Goal: Information Seeking & Learning: Find specific fact

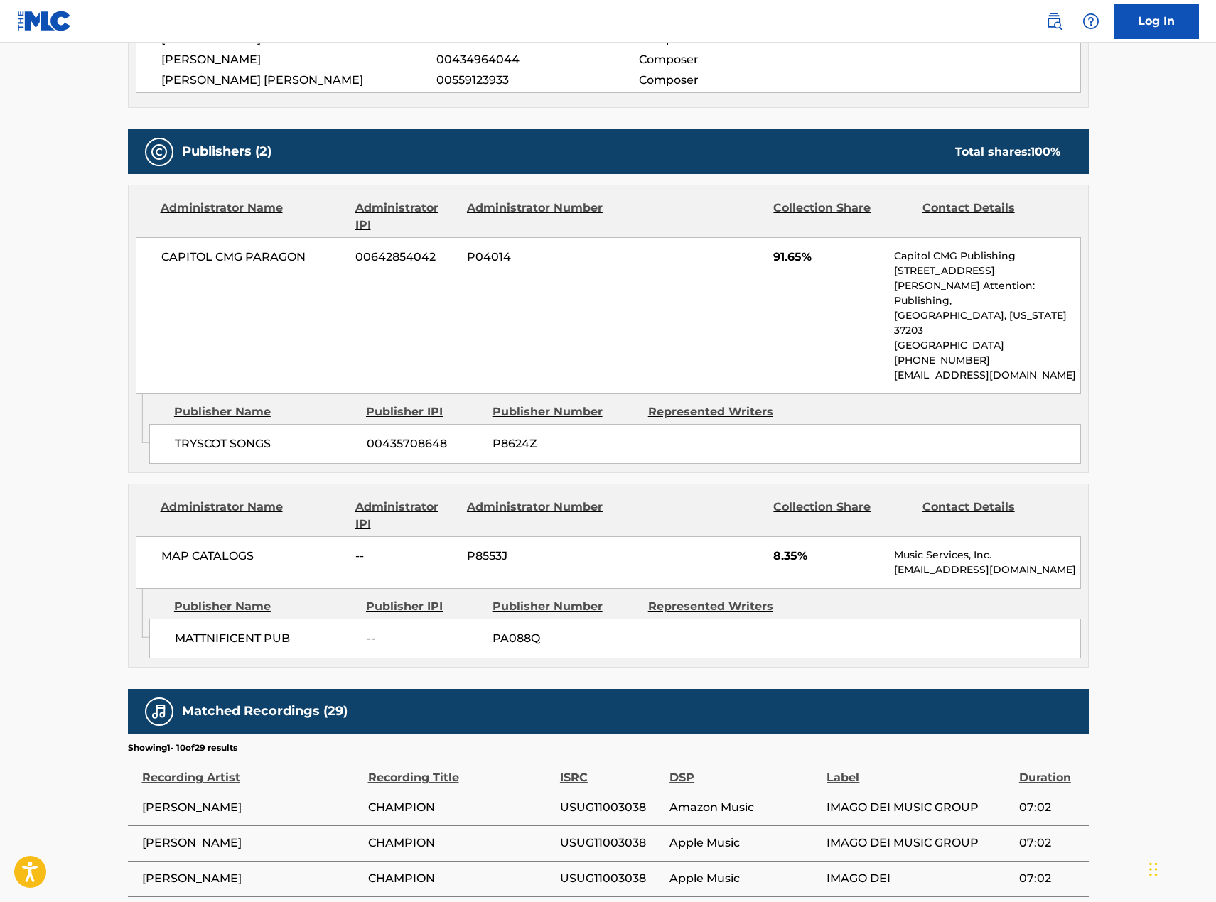
scroll to position [568, 0]
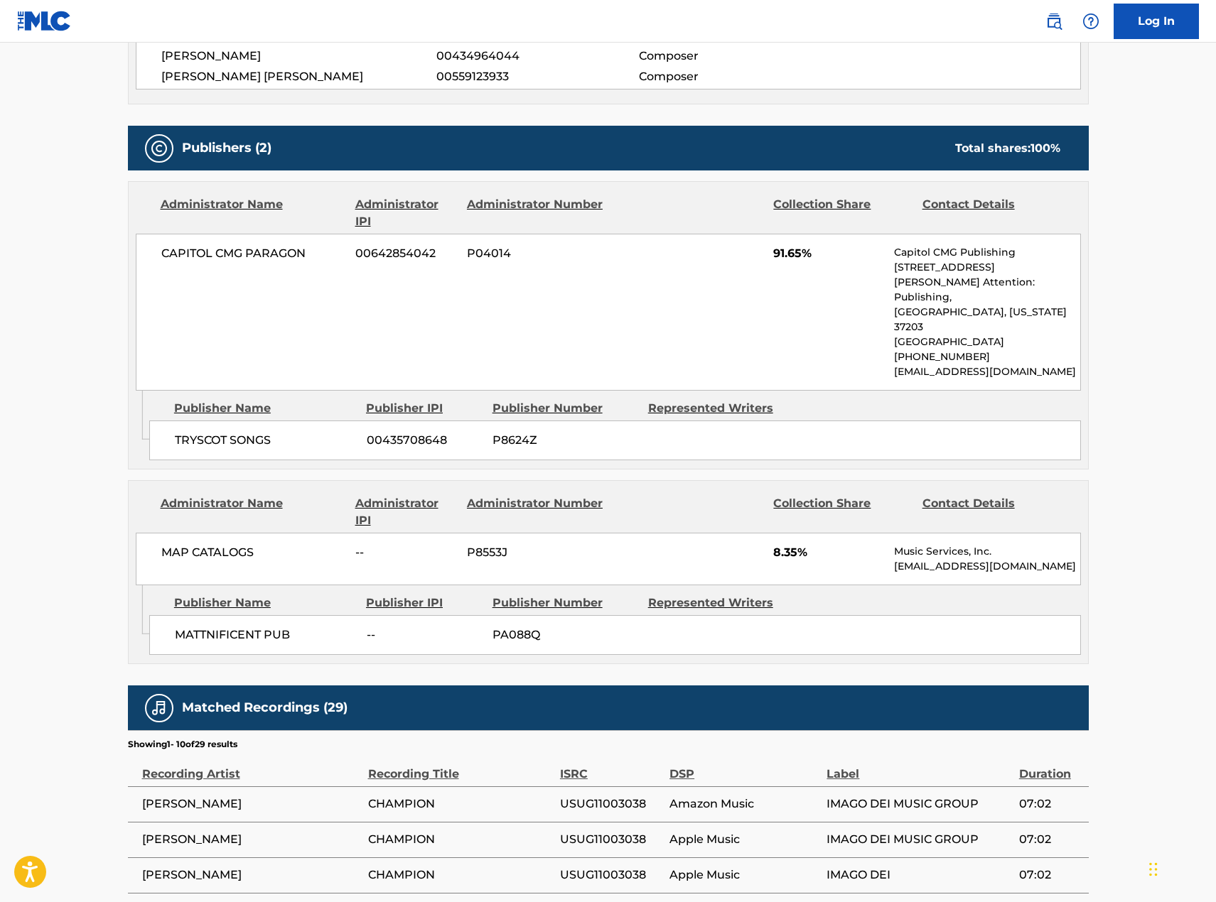
click at [919, 270] on p "[STREET_ADDRESS][PERSON_NAME] Attention: Publishing," at bounding box center [986, 282] width 185 height 45
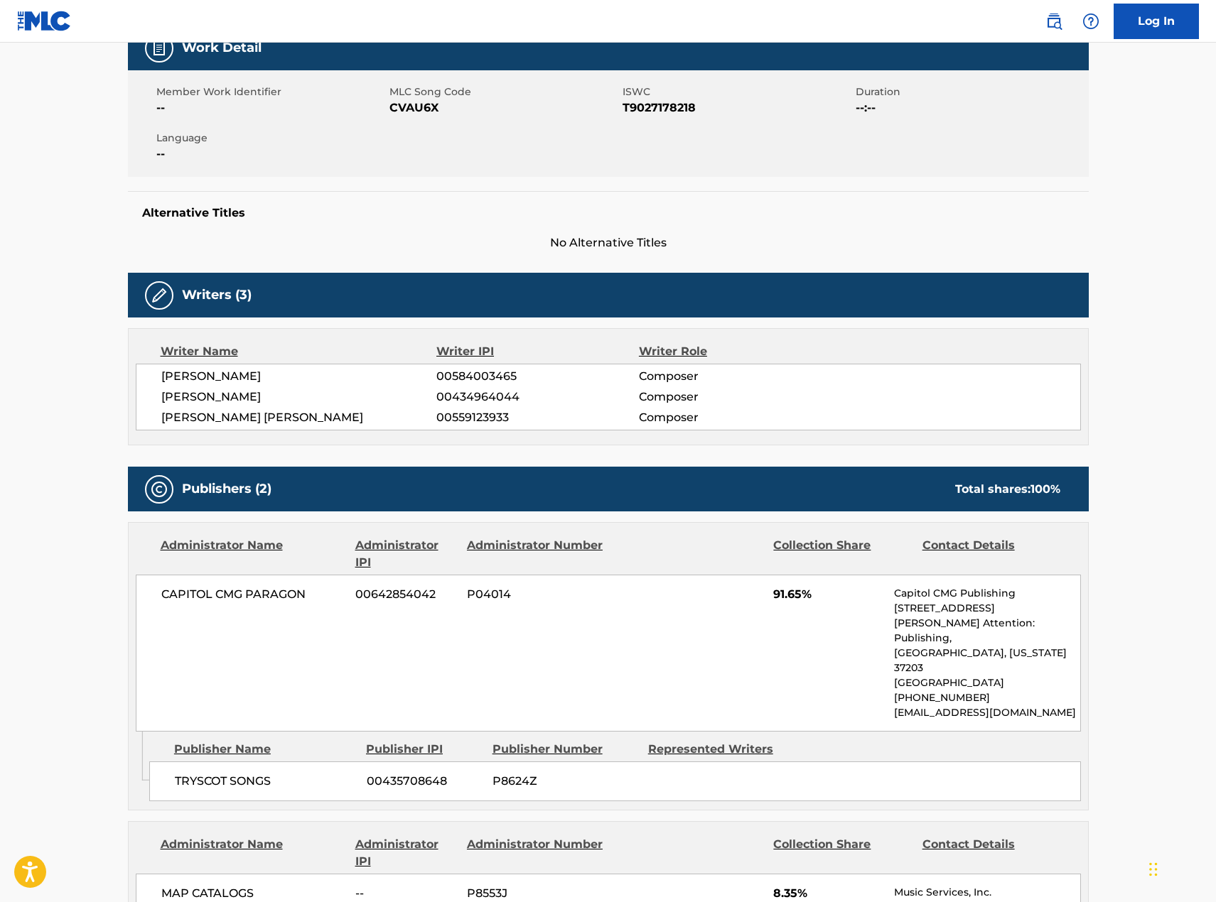
scroll to position [0, 0]
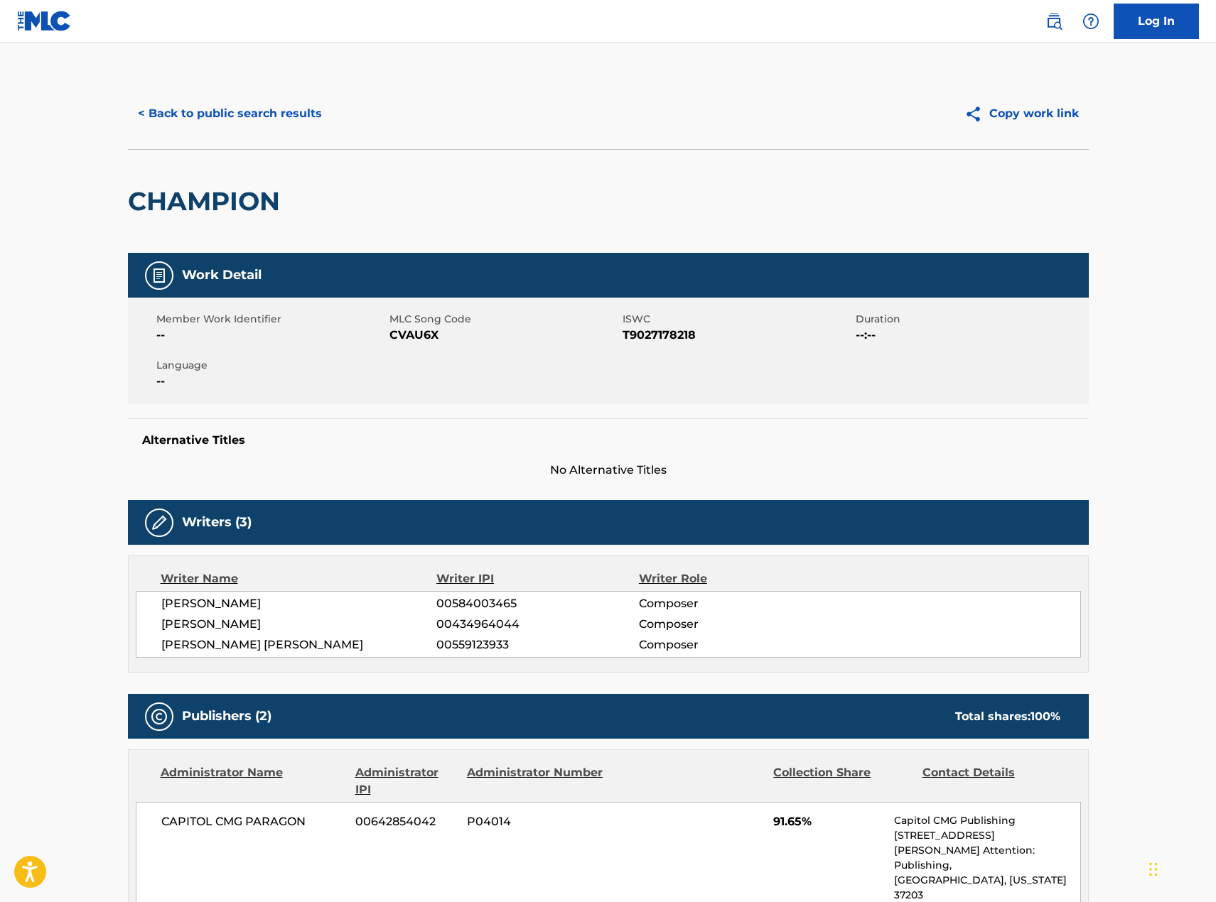
click at [271, 99] on button "< Back to public search results" at bounding box center [230, 114] width 204 height 36
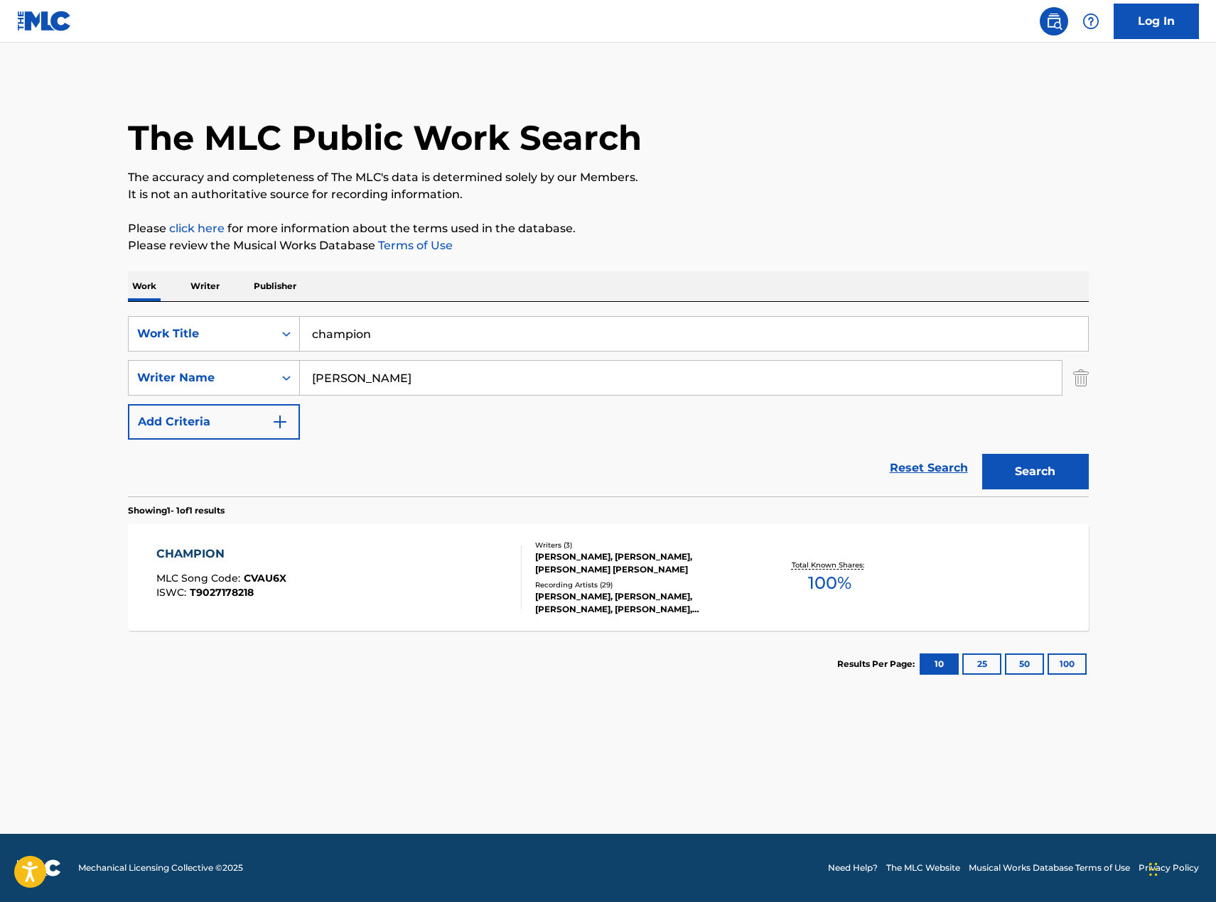
click at [1081, 386] on img "Search Form" at bounding box center [1081, 378] width 16 height 36
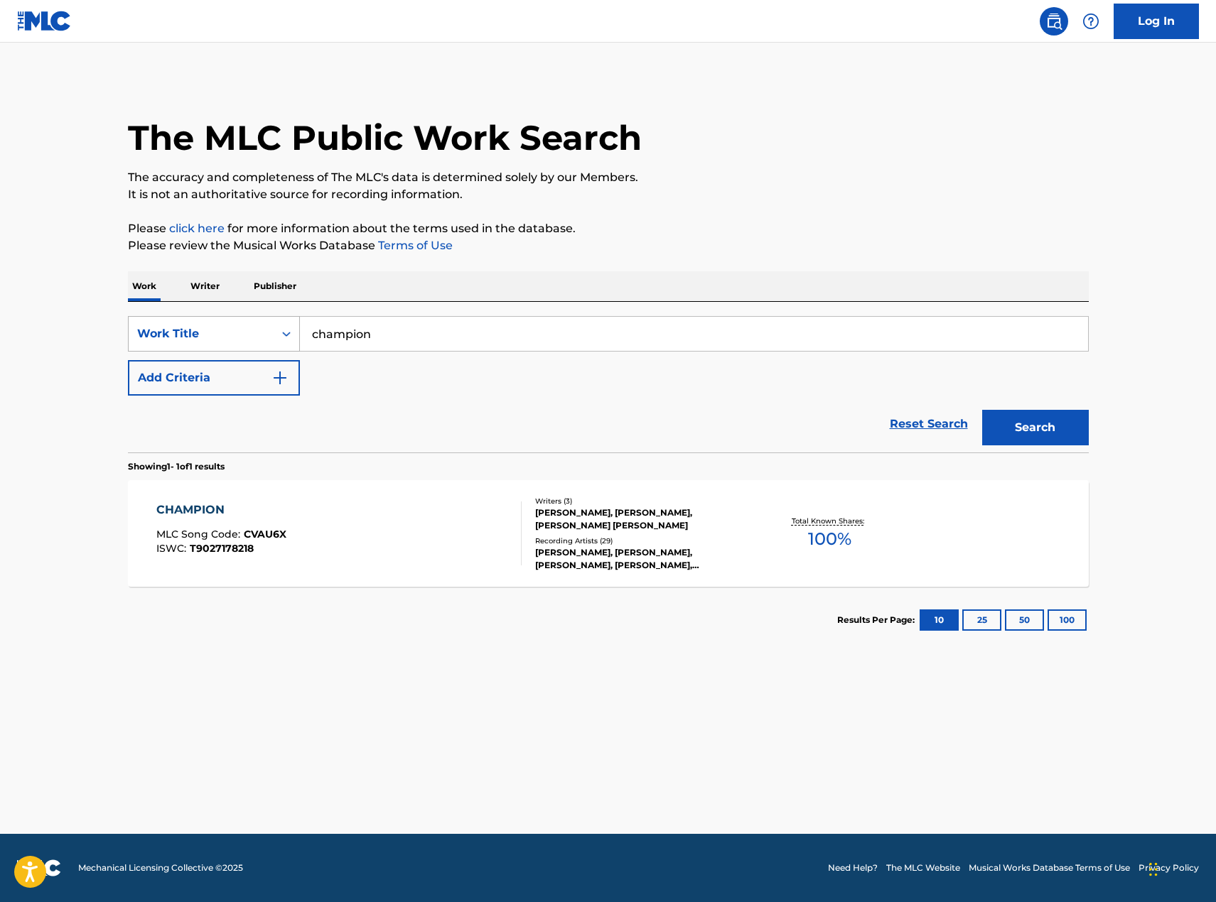
click at [222, 318] on div "Work Title" at bounding box center [214, 334] width 172 height 36
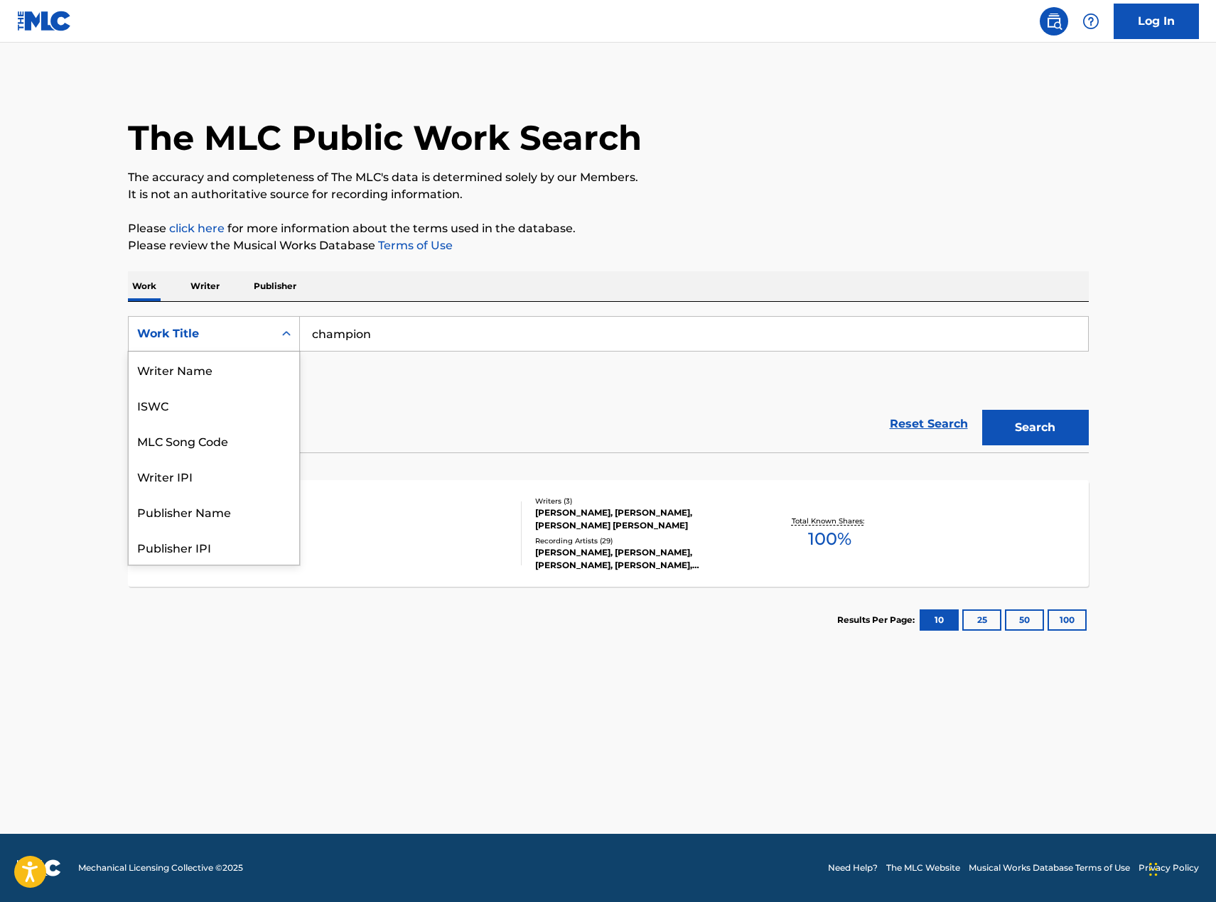
scroll to position [71, 0]
click at [247, 377] on div "MLC Song Code" at bounding box center [214, 370] width 171 height 36
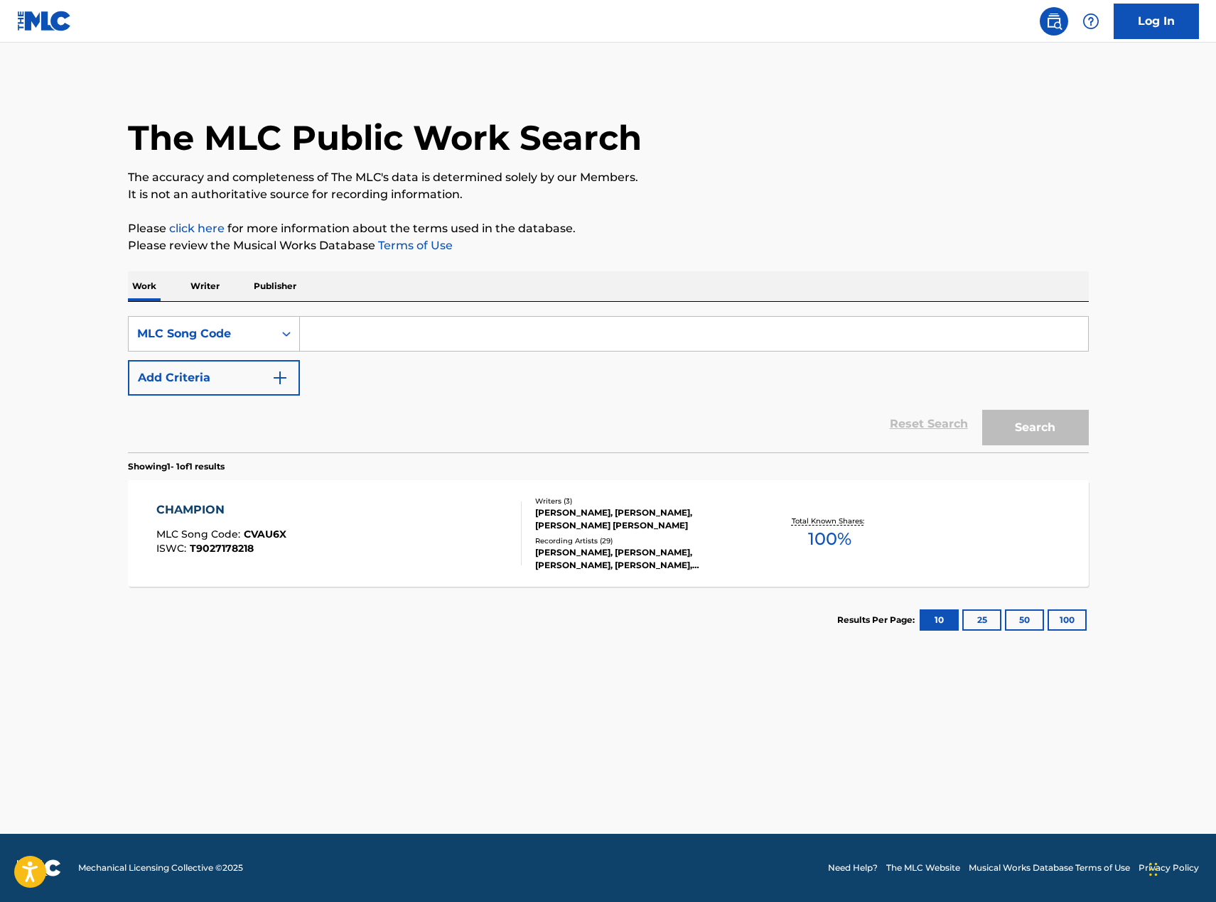
click at [400, 341] on input "Search Form" at bounding box center [694, 334] width 788 height 34
click at [574, 341] on input "Search Form" at bounding box center [694, 334] width 788 height 34
paste input "HV9ZA6"
type input "HV9ZA6"
click at [995, 421] on button "Search" at bounding box center [1035, 428] width 107 height 36
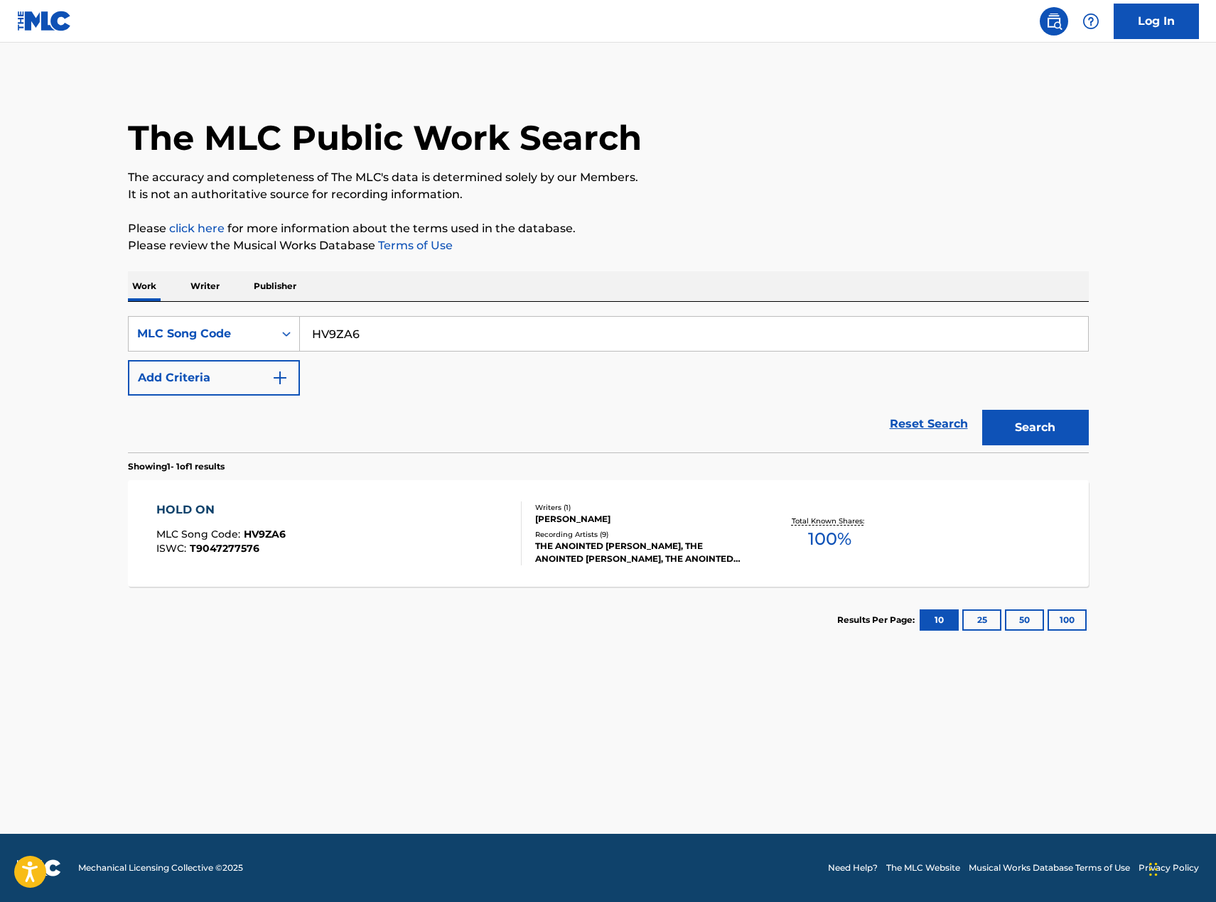
click at [655, 521] on div "[PERSON_NAME]" at bounding box center [642, 519] width 215 height 13
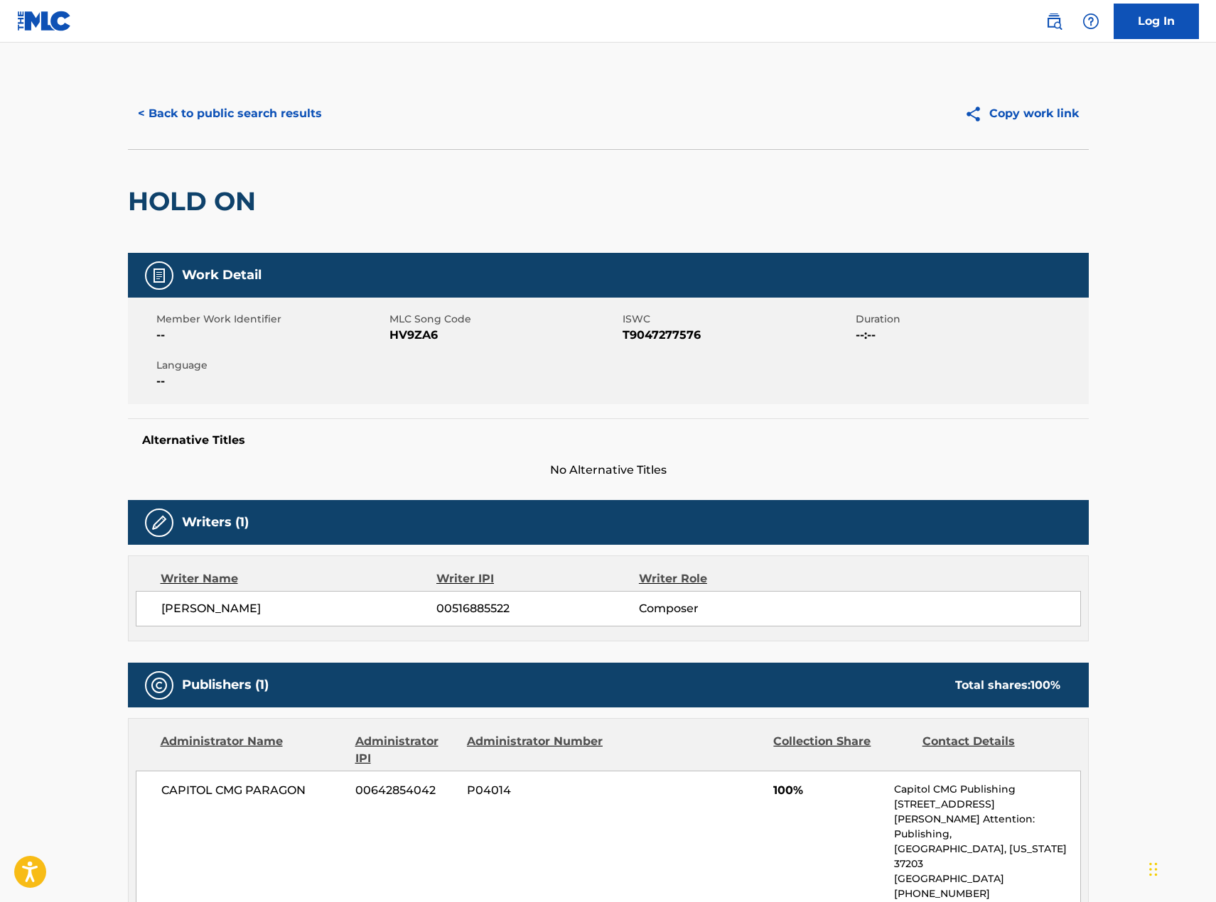
click at [261, 114] on button "< Back to public search results" at bounding box center [230, 114] width 204 height 36
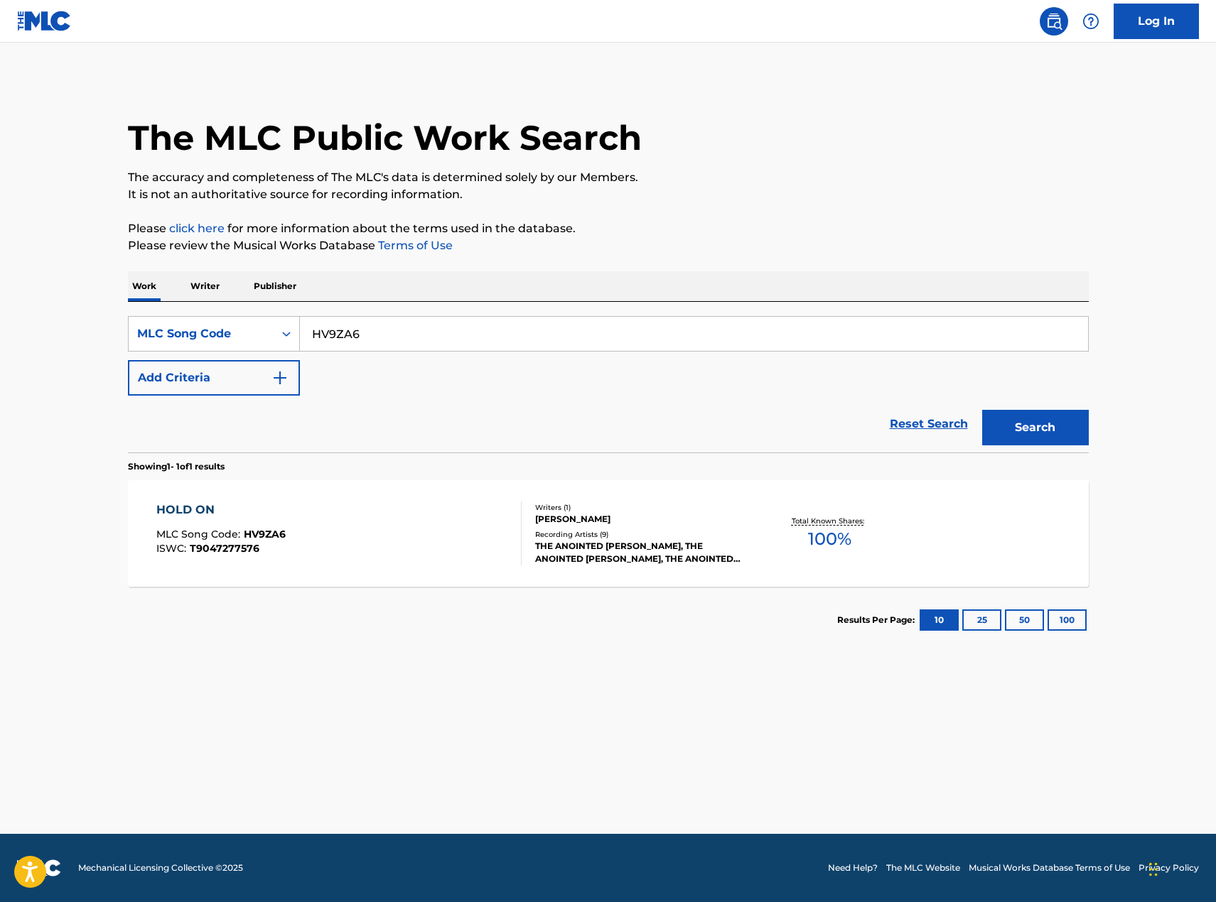
drag, startPoint x: 373, startPoint y: 335, endPoint x: 318, endPoint y: 335, distance: 55.4
click at [318, 335] on input "HV9ZA6" at bounding box center [694, 334] width 788 height 34
click at [387, 337] on input "HV9ZA6" at bounding box center [694, 334] width 788 height 34
click at [387, 336] on input "HV9ZA6" at bounding box center [694, 334] width 788 height 34
click at [387, 335] on input "HV9ZA6" at bounding box center [694, 334] width 788 height 34
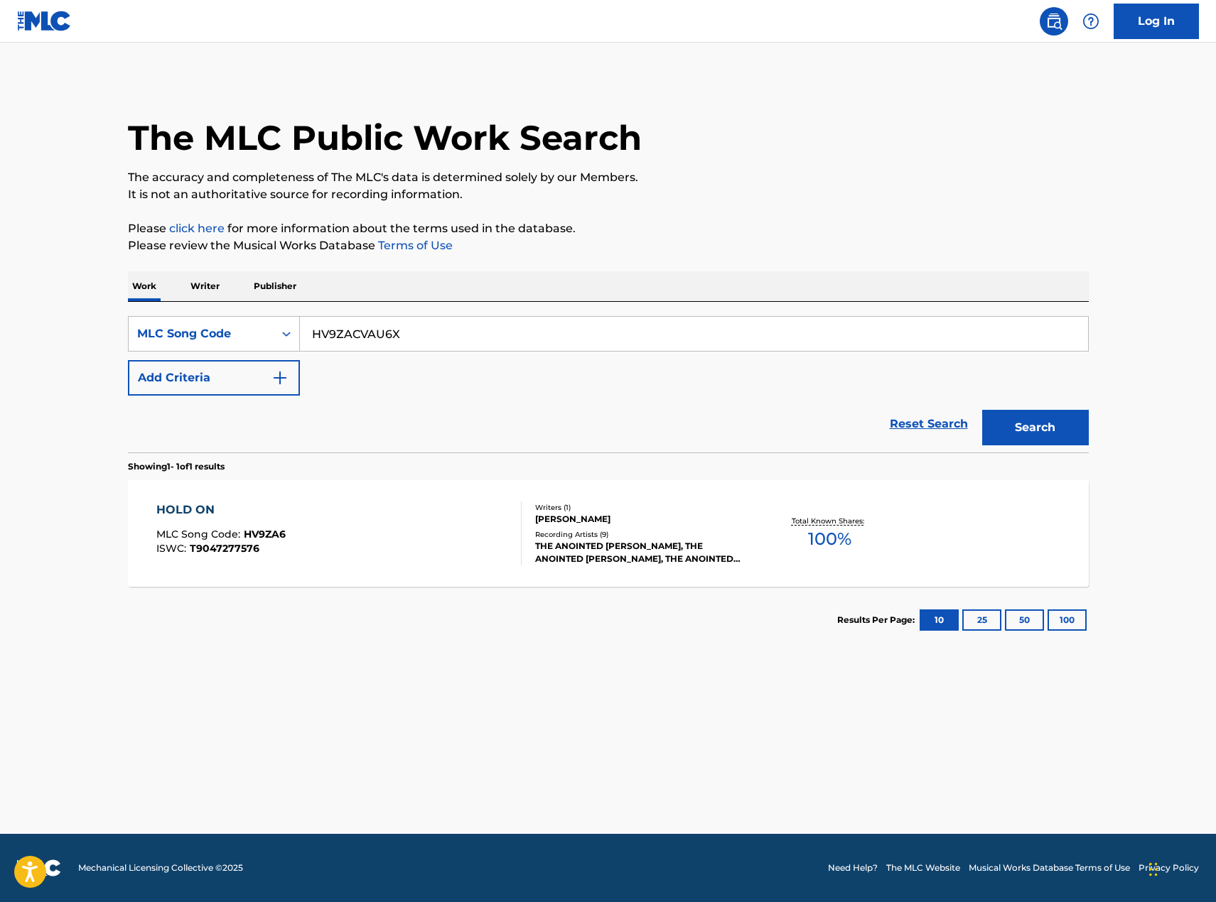
type input "HV9ZACVAU6X"
type input "CVAU6X"
click at [982, 410] on button "Search" at bounding box center [1035, 428] width 107 height 36
click at [785, 545] on div "Total Known Shares: 100 %" at bounding box center [830, 533] width 160 height 43
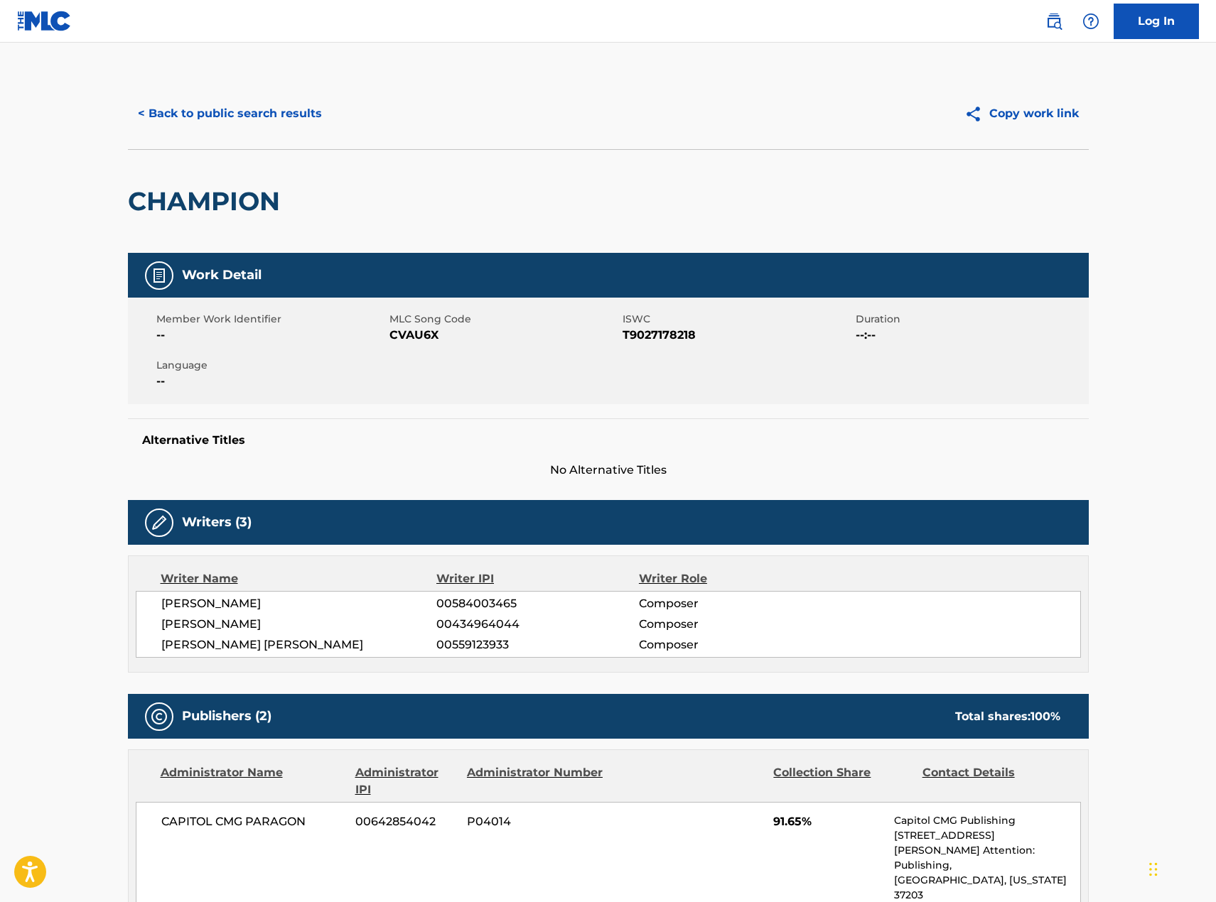
click at [290, 123] on button "< Back to public search results" at bounding box center [230, 114] width 204 height 36
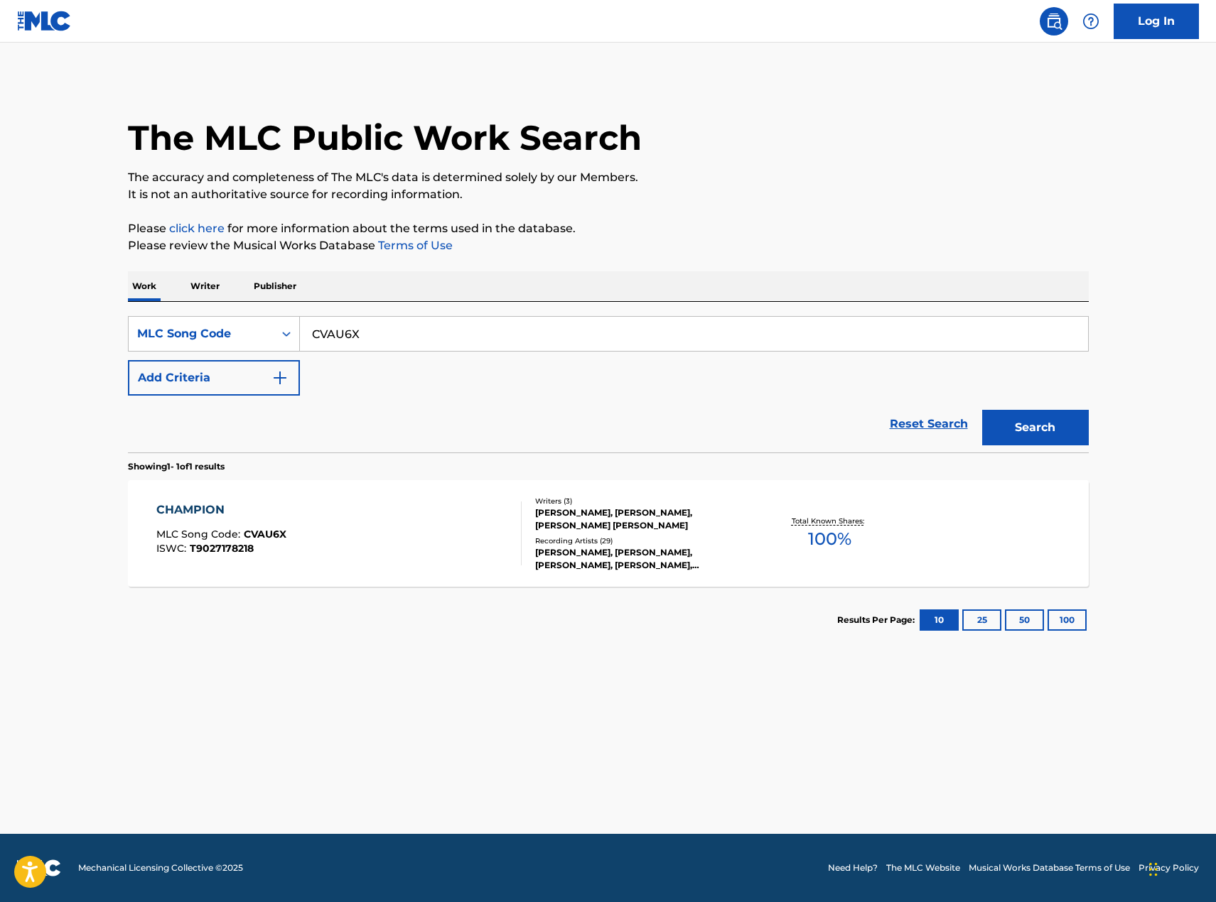
click at [475, 332] on input "CVAU6X" at bounding box center [694, 334] width 788 height 34
paste input "PA5MX"
type input "PA5MXX"
click at [1063, 410] on button "Search" at bounding box center [1035, 428] width 107 height 36
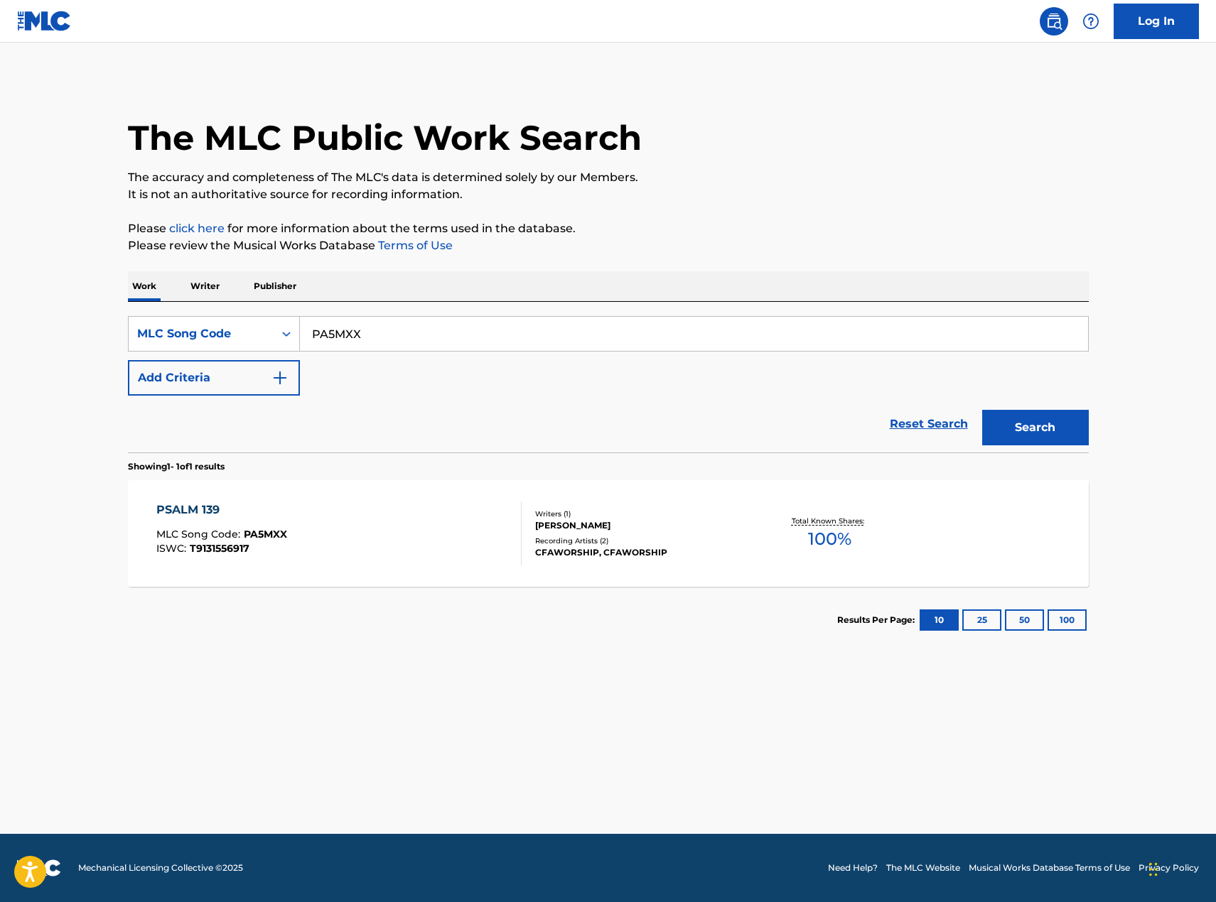
click at [452, 521] on div "PSALM 139 MLC Song Code : PA5MXX ISWC : T9131556917" at bounding box center [338, 534] width 365 height 64
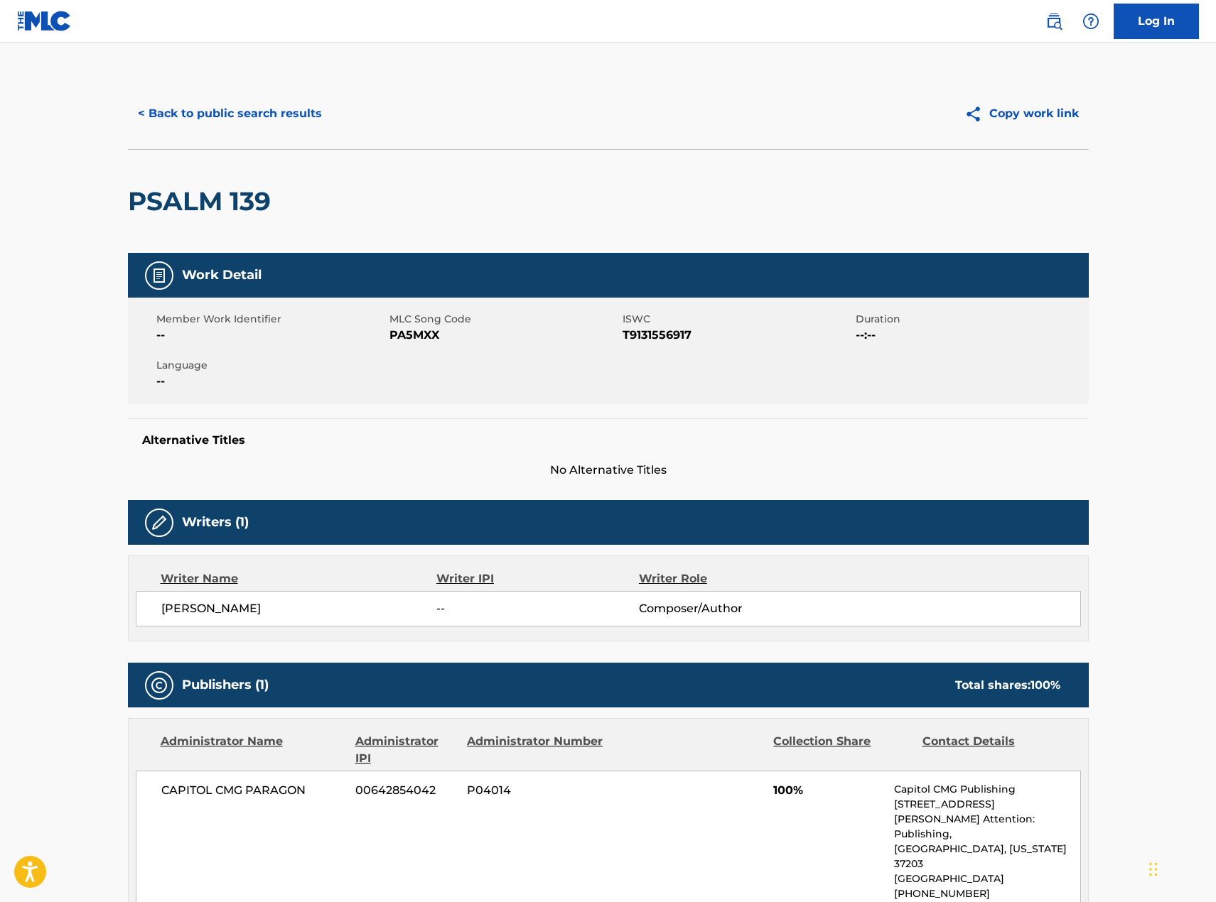
click at [225, 108] on button "< Back to public search results" at bounding box center [230, 114] width 204 height 36
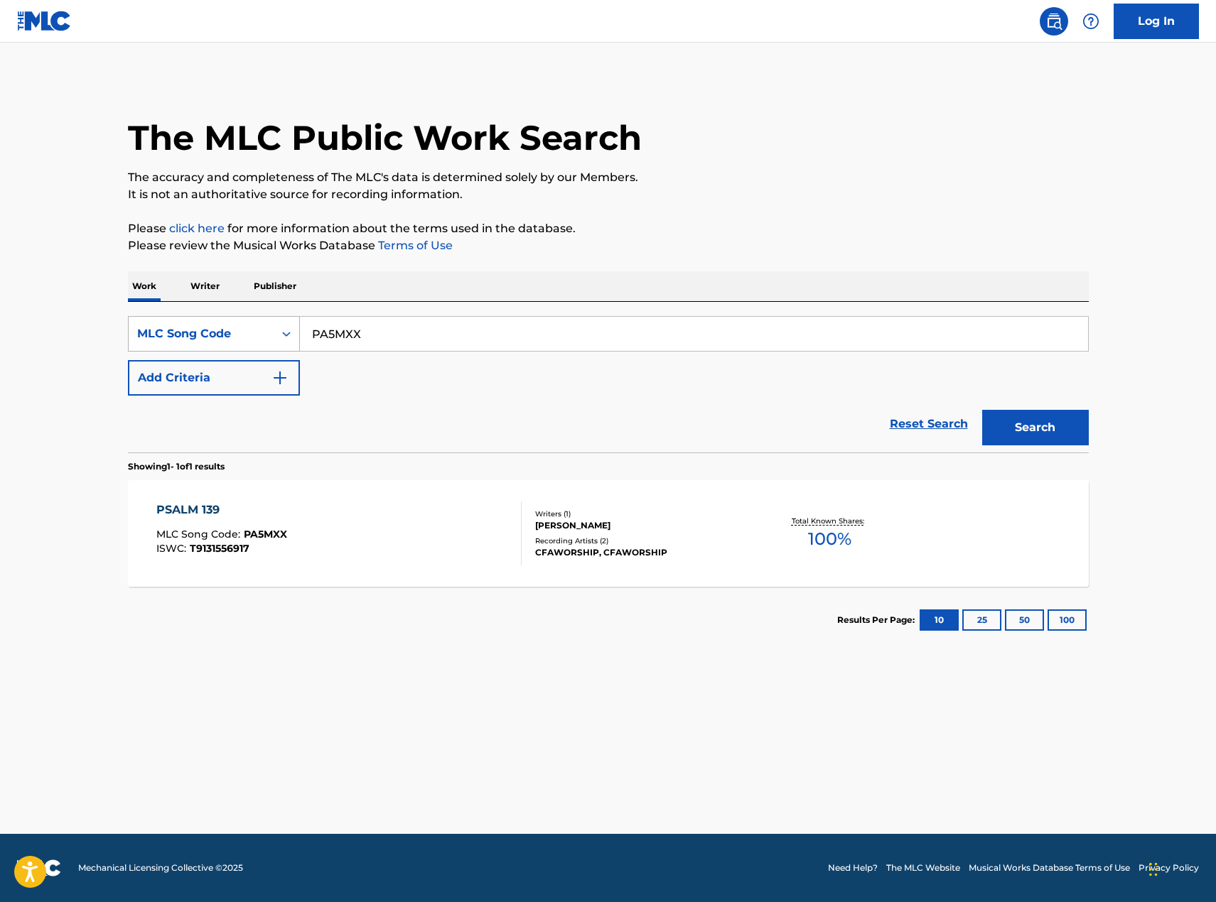
drag, startPoint x: 440, startPoint y: 343, endPoint x: 267, endPoint y: 351, distance: 173.5
click at [267, 351] on div "SearchWithCriteria9770429a-5fb8-499a-95f1-0070edeb6af2 MLC Song Code PA5MXX" at bounding box center [608, 334] width 961 height 36
type input "RA7GGZ"
click at [982, 410] on button "Search" at bounding box center [1035, 428] width 107 height 36
click at [691, 563] on div "THE PIANO GUYS, THE PIANO GUYS, THE PIANO GUYS, THE PIANO GUYS, [PERSON_NAME]" at bounding box center [642, 559] width 215 height 26
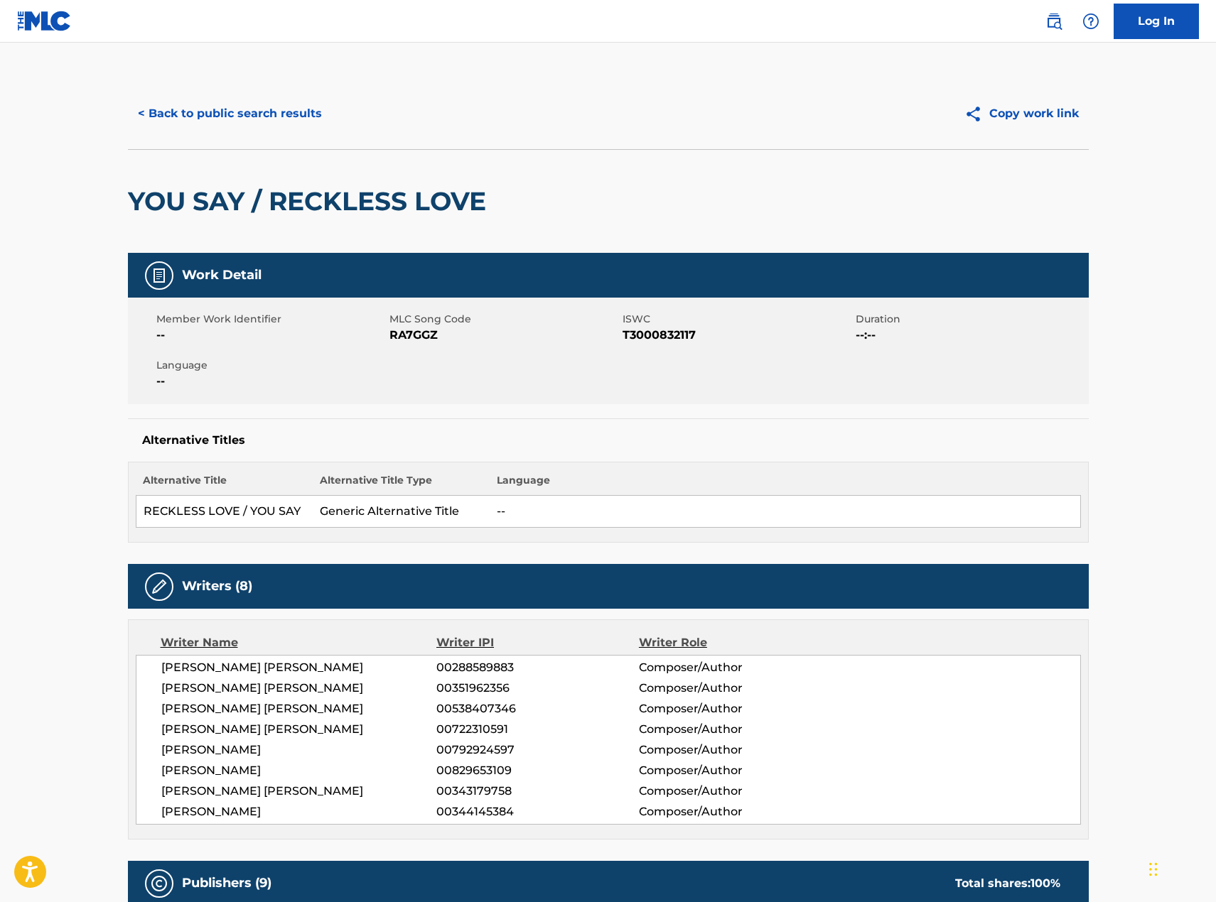
click at [229, 80] on div "< Back to public search results Copy work link" at bounding box center [608, 113] width 961 height 71
click at [244, 109] on button "< Back to public search results" at bounding box center [230, 114] width 204 height 36
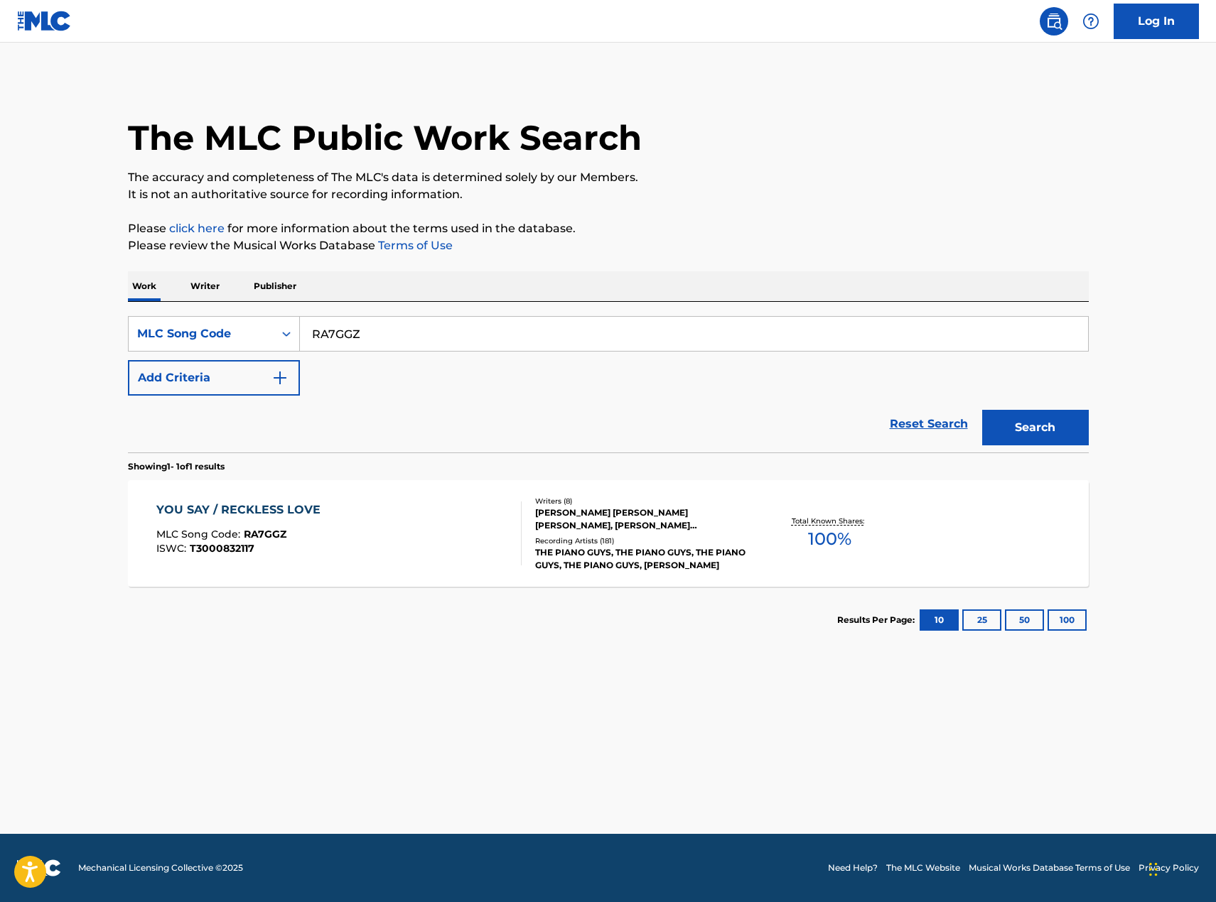
click at [418, 332] on input "RA7GGZ" at bounding box center [694, 334] width 788 height 34
click at [330, 721] on main "The MLC Public Work Search The accuracy and completeness of The MLC's data is d…" at bounding box center [608, 438] width 1216 height 791
